Goal: Find specific page/section: Find specific page/section

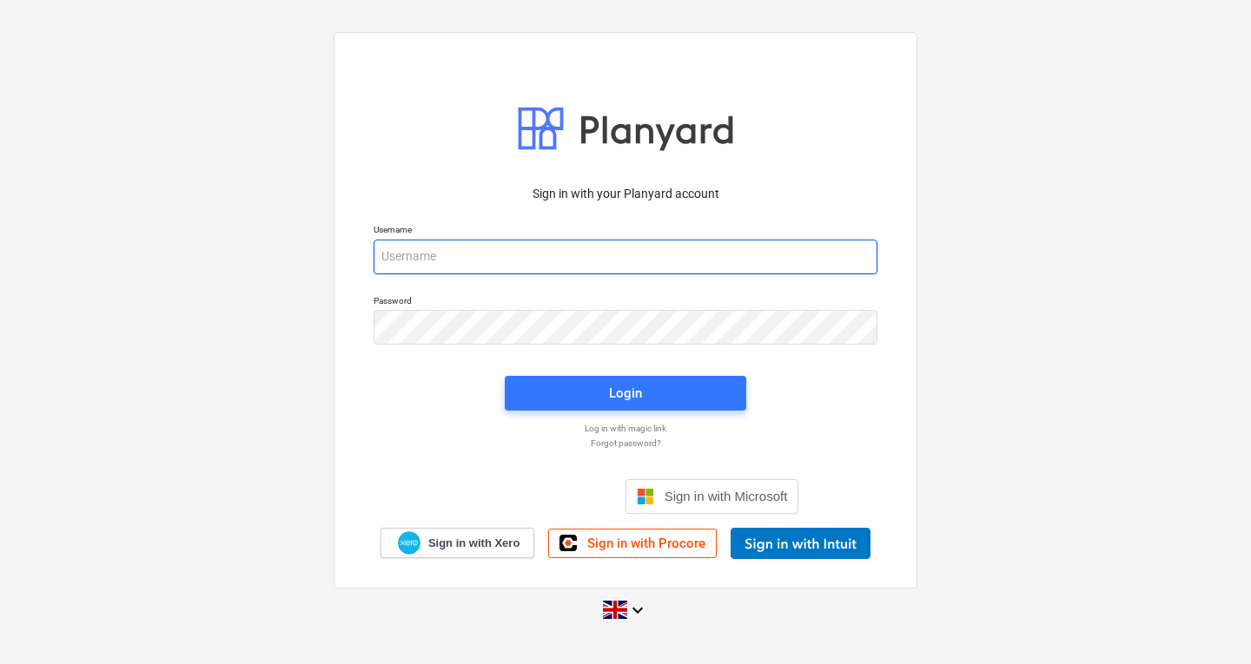
click at [521, 270] on input "email" at bounding box center [625, 257] width 504 height 35
type input "[PERSON_NAME][EMAIL_ADDRESS][DOMAIN_NAME]"
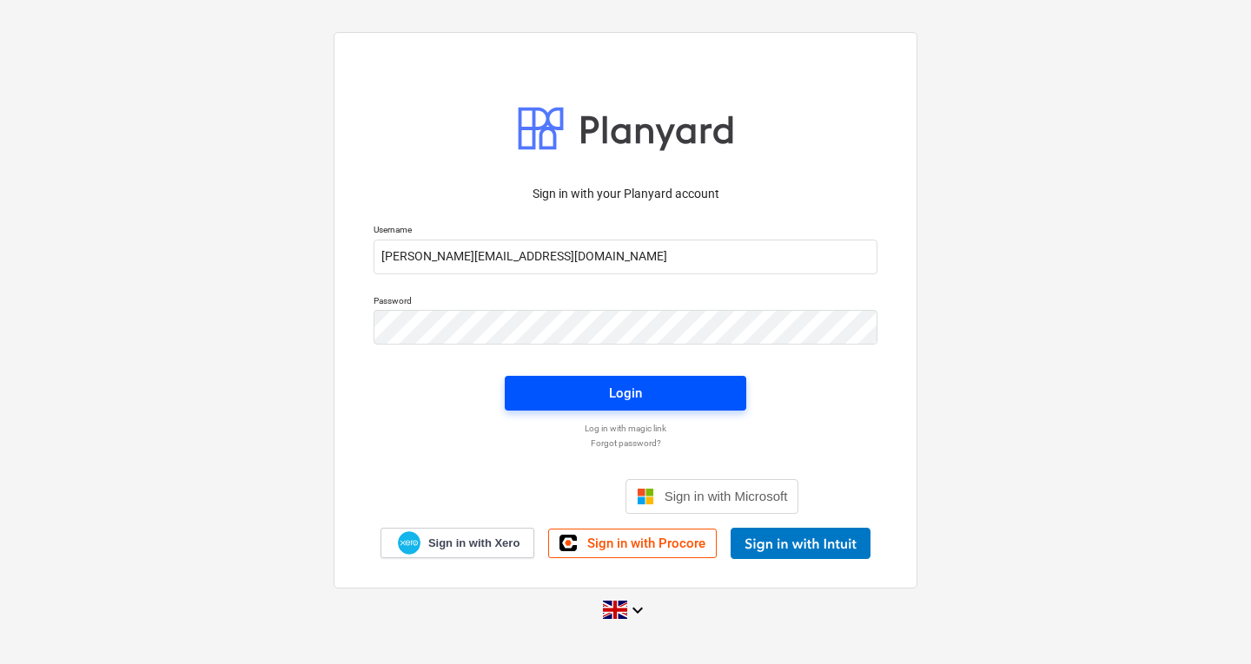
click at [582, 385] on span "Login" at bounding box center [625, 393] width 200 height 23
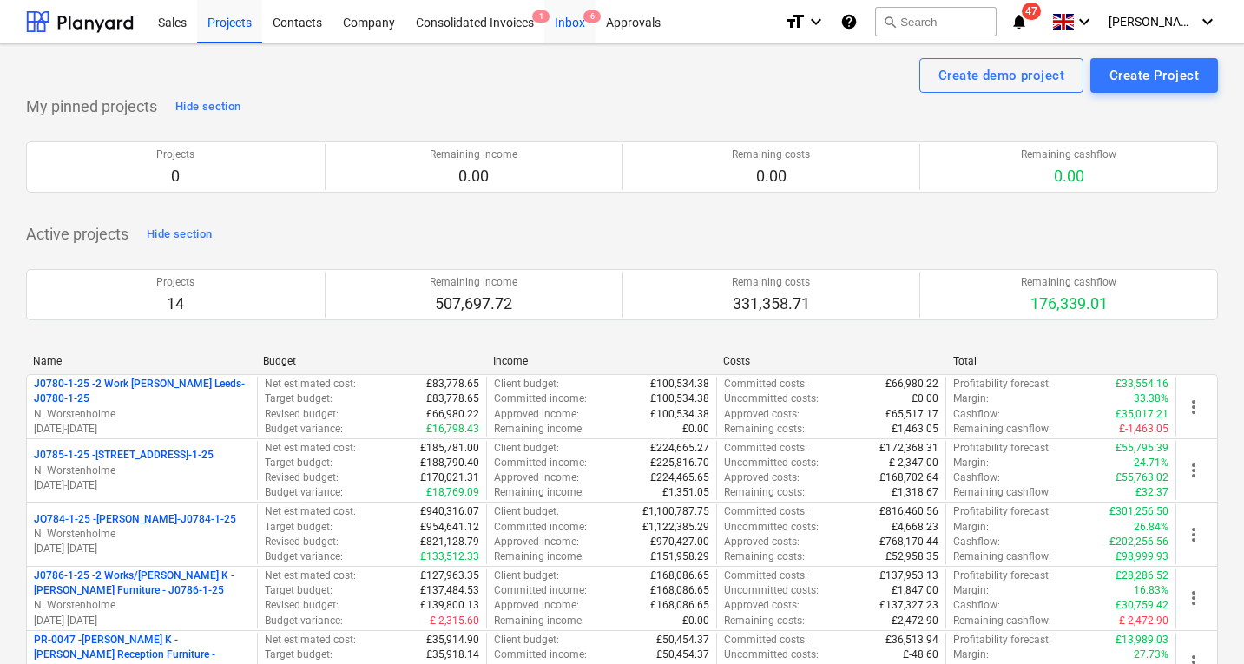
click at [580, 23] on div "Inbox 6" at bounding box center [570, 21] width 51 height 44
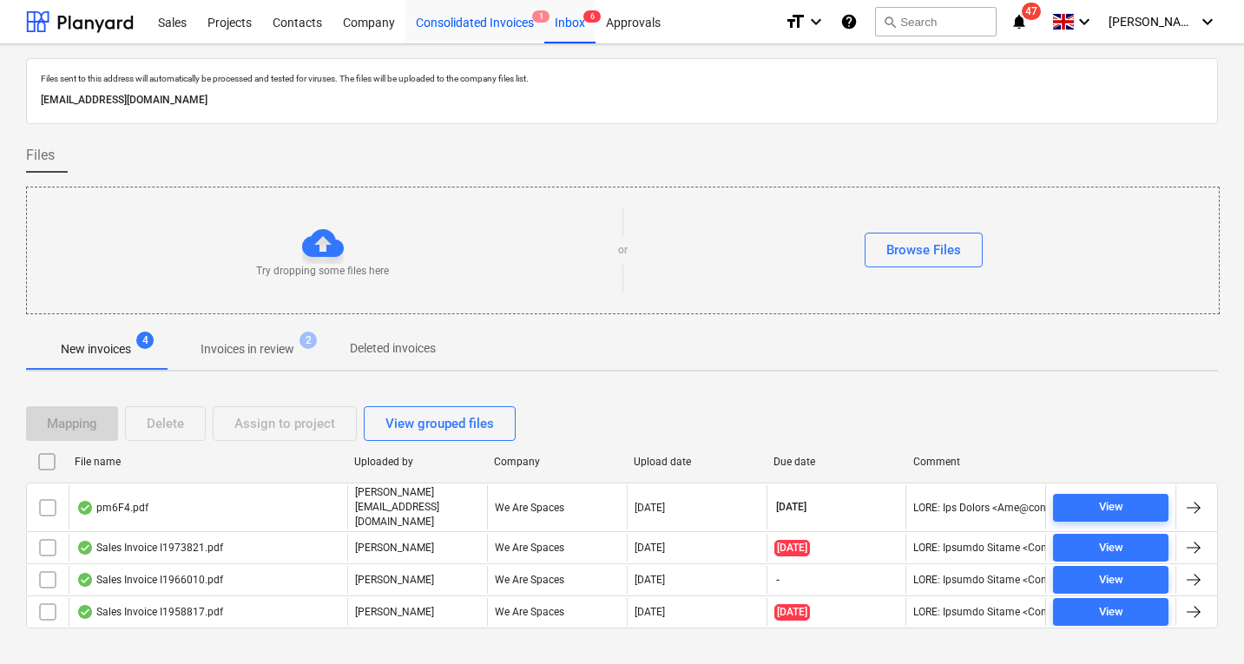
click at [469, 23] on div "Consolidated Invoices 1" at bounding box center [475, 21] width 139 height 44
